Goal: Information Seeking & Learning: Understand process/instructions

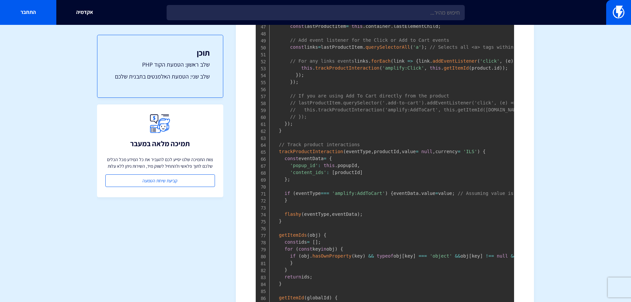
scroll to position [908, 0]
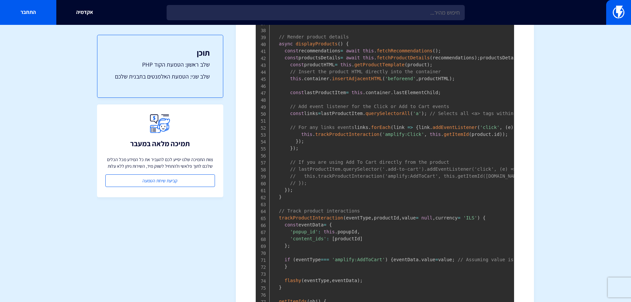
click at [261, 97] on pre "window . FlashyProductRecommendations = class FlashyProductRecommendations { co…" at bounding box center [385, 95] width 258 height 663
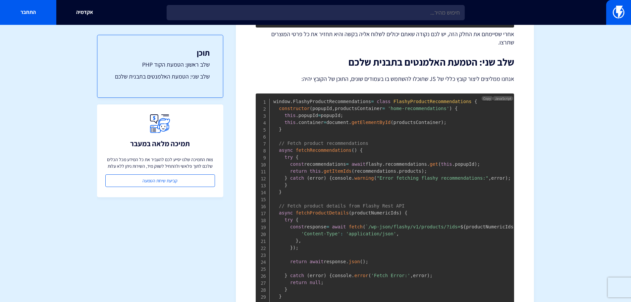
scroll to position [577, 0]
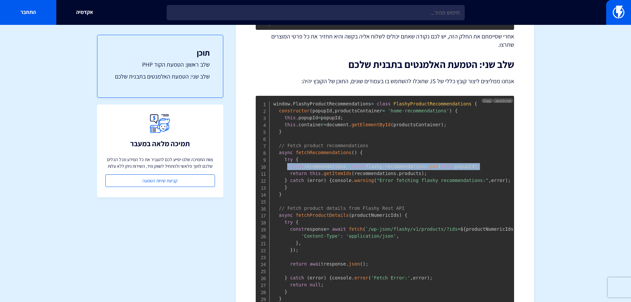
drag, startPoint x: 287, startPoint y: 159, endPoint x: 474, endPoint y: 156, distance: 187.2
copy code "const recommendations = await flashy . recommendations . get ( this . popupId )…"
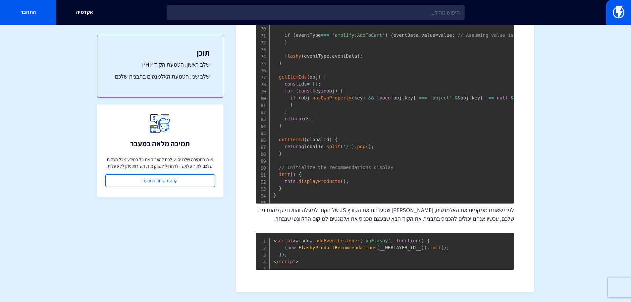
scroll to position [1240, 0]
click at [388, 248] on span "window . addEventListener ( 'onFlashy' , function ( ) { ( new FlashyProductReco…" at bounding box center [361, 247] width 176 height 19
copy span "__WEBLAYER_ID__"
click at [398, 245] on span "window . addEventListener ( 'onFlashy' , function ( ) { ( new FlashyProductReco…" at bounding box center [361, 247] width 176 height 19
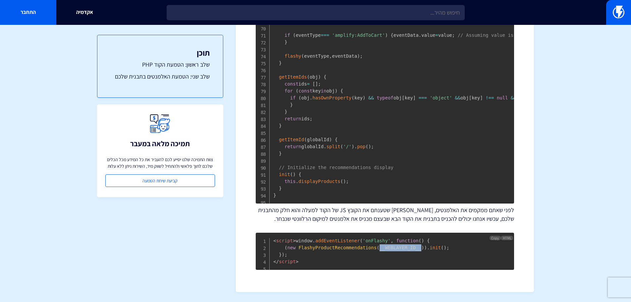
click at [398, 245] on span "window . addEventListener ( 'onFlashy' , function ( ) { ( new FlashyProductReco…" at bounding box center [361, 247] width 176 height 19
click at [309, 246] on span "FlashyProductRecommendations" at bounding box center [337, 247] width 78 height 5
copy span "FlashyProductRecommendations"
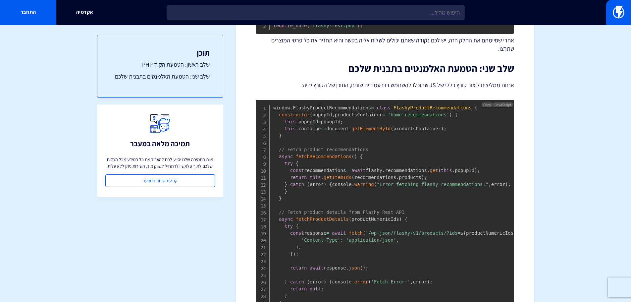
scroll to position [544, 0]
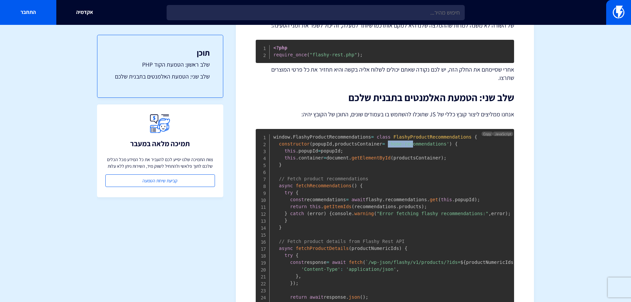
drag, startPoint x: 383, startPoint y: 134, endPoint x: 405, endPoint y: 135, distance: 22.6
click at [405, 141] on span "'home-recommendations'" at bounding box center [418, 143] width 61 height 5
drag, startPoint x: 385, startPoint y: 135, endPoint x: 437, endPoint y: 136, distance: 52.3
click at [437, 141] on span "'home-recommendations'" at bounding box center [418, 143] width 61 height 5
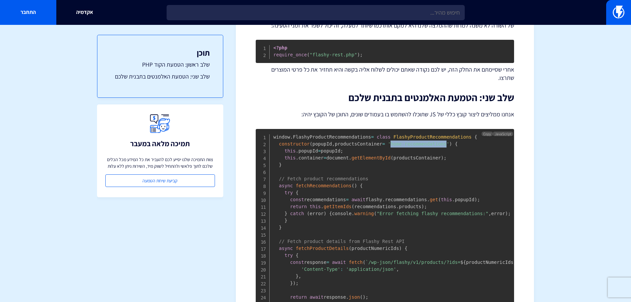
copy span "home-recommendations"
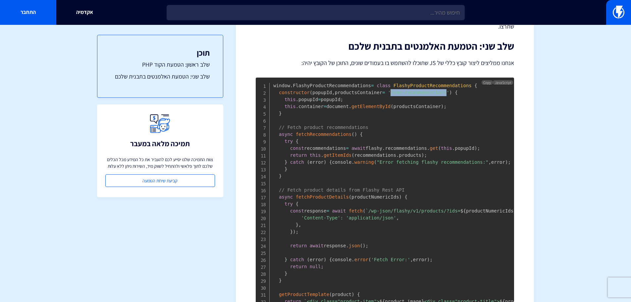
scroll to position [610, 0]
